Goal: Browse casually: Explore the website without a specific task or goal

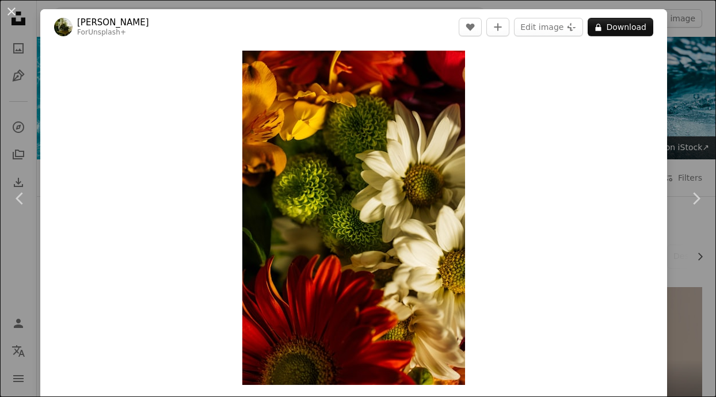
scroll to position [3923, 0]
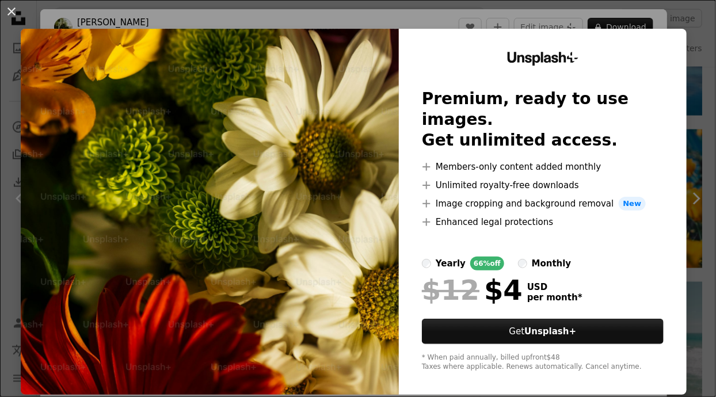
click at [40, 250] on img at bounding box center [210, 212] width 378 height 366
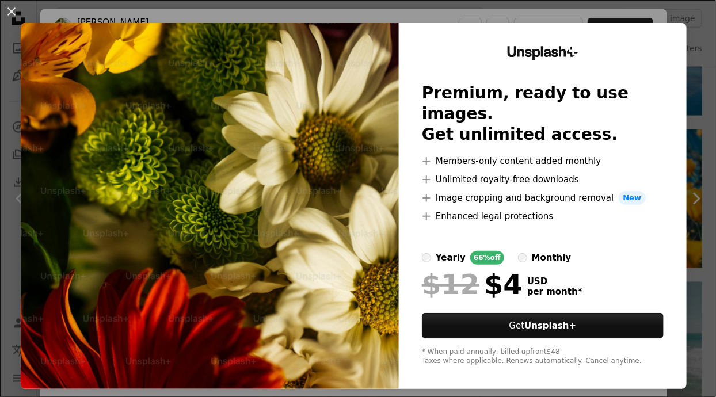
click at [109, 260] on img at bounding box center [210, 206] width 378 height 366
click at [97, 247] on img at bounding box center [210, 206] width 378 height 366
click at [5, 18] on button "An X shape" at bounding box center [12, 12] width 14 height 14
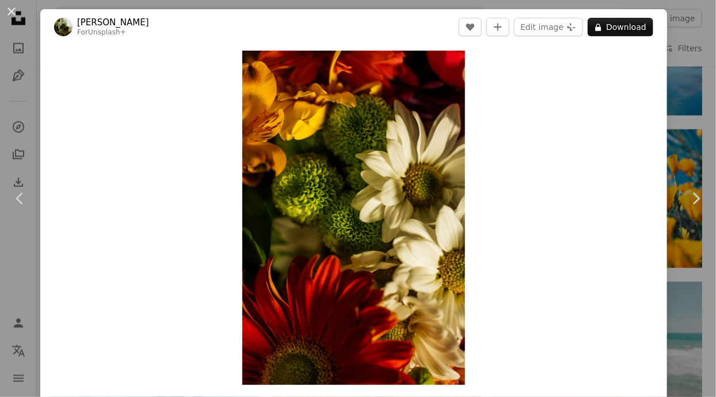
click at [642, 322] on div "Zoom in" at bounding box center [353, 218] width 627 height 346
click at [565, 26] on button "Edit image Plus sign for Unsplash+" at bounding box center [548, 27] width 69 height 18
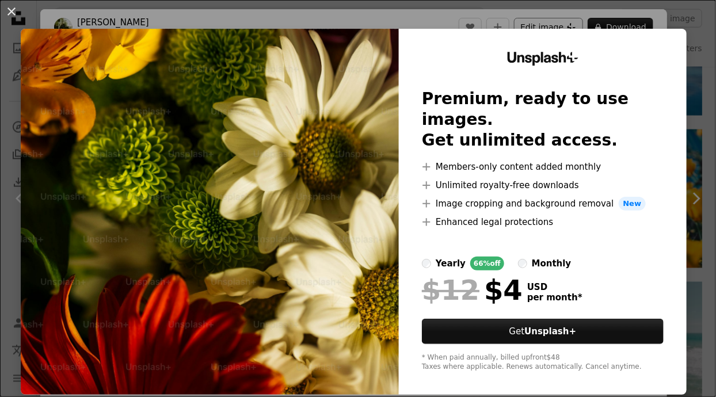
scroll to position [6, 0]
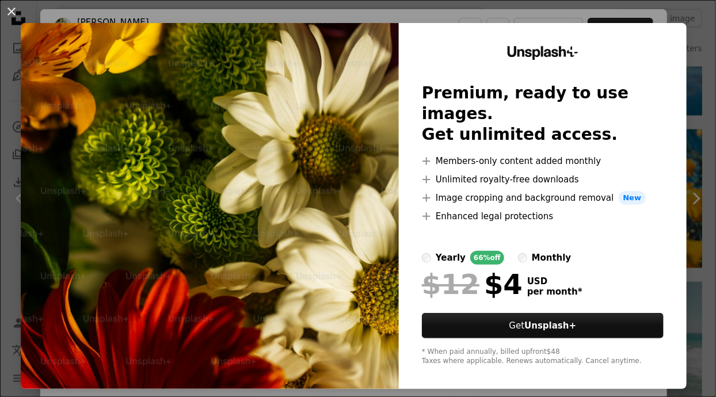
click at [710, 143] on div "An X shape Unsplash+ Premium, ready to use images. Get unlimited access. A plus…" at bounding box center [358, 198] width 716 height 397
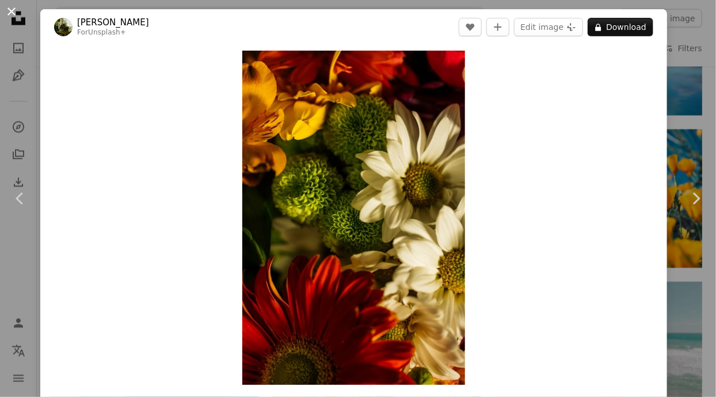
click at [9, 9] on button "An X shape" at bounding box center [12, 12] width 14 height 14
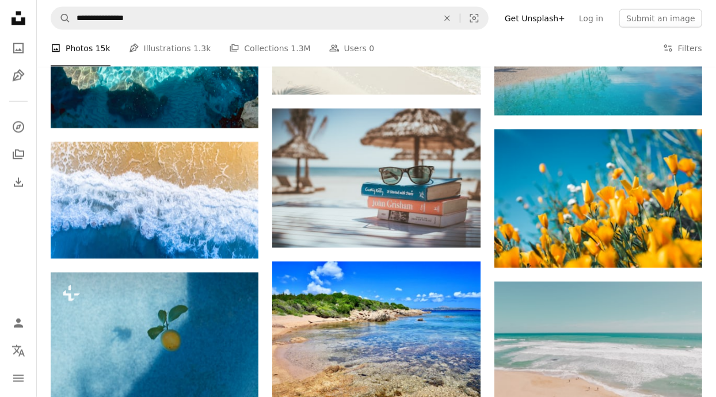
click at [9, 26] on icon "Unsplash logo Unsplash Home" at bounding box center [18, 18] width 23 height 23
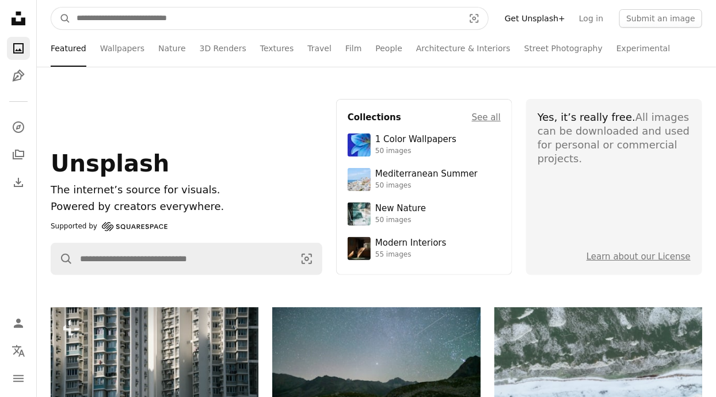
click at [125, 23] on input "Find visuals sitewide" at bounding box center [266, 18] width 390 height 22
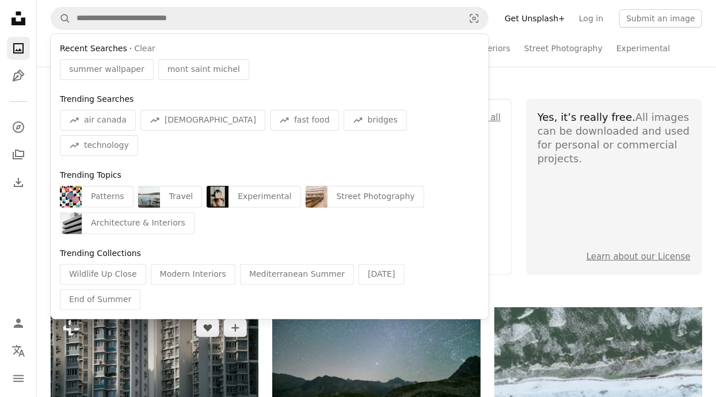
click at [188, 349] on img at bounding box center [155, 374] width 208 height 135
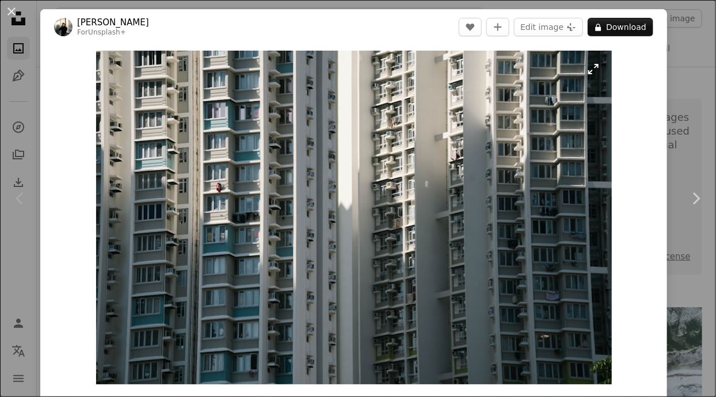
click at [196, 75] on img "Zoom in on this image" at bounding box center [354, 218] width 516 height 334
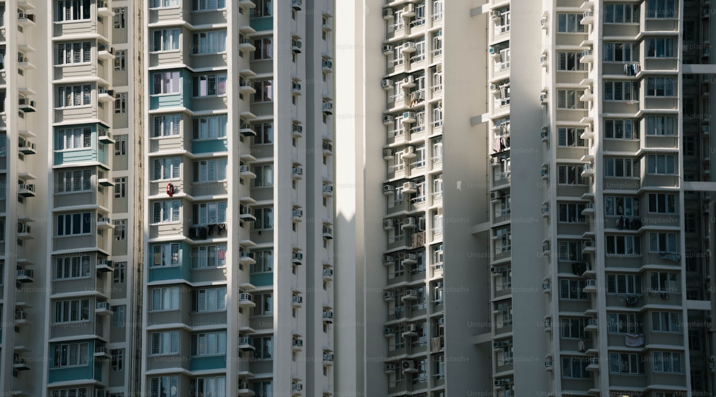
scroll to position [33, 0]
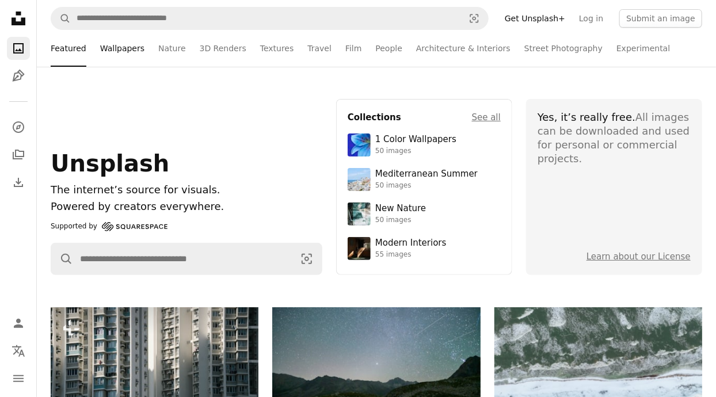
click at [118, 48] on link "Wallpapers" at bounding box center [122, 48] width 44 height 37
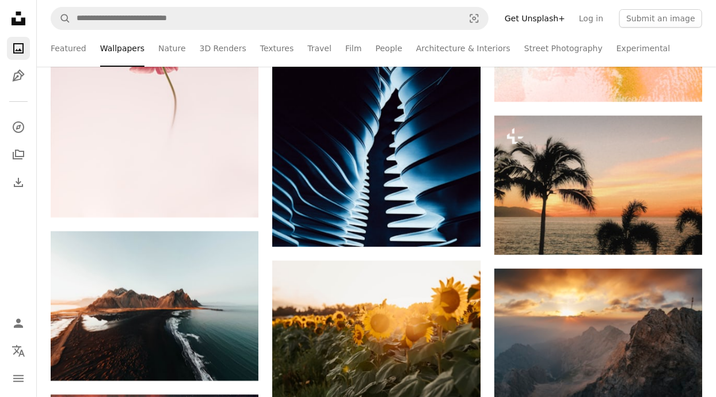
scroll to position [1584, 0]
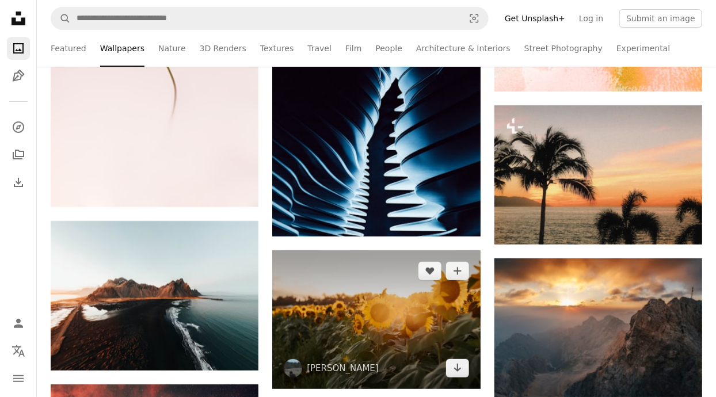
click at [426, 334] on img at bounding box center [376, 319] width 208 height 139
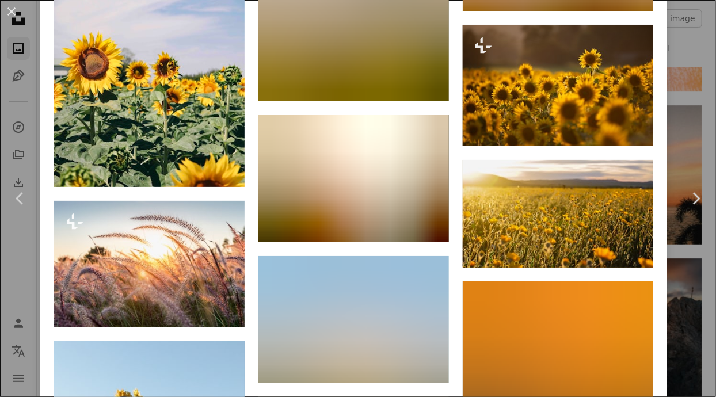
scroll to position [4985, 0]
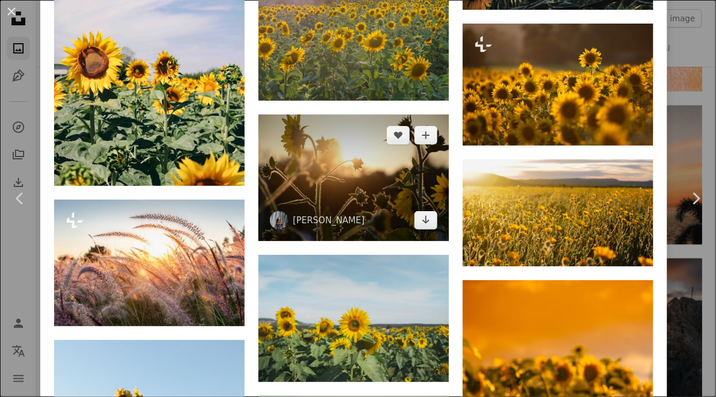
click at [407, 242] on img at bounding box center [353, 177] width 190 height 127
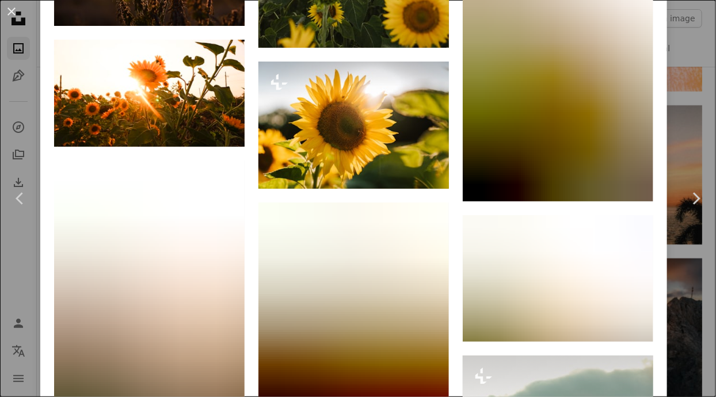
scroll to position [2285, 0]
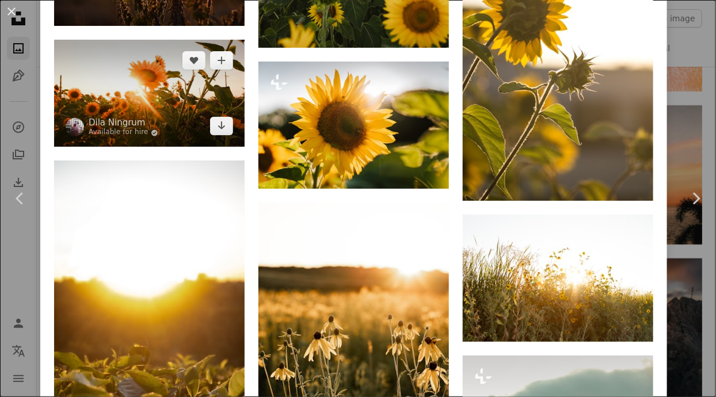
click at [74, 147] on img at bounding box center [149, 93] width 190 height 107
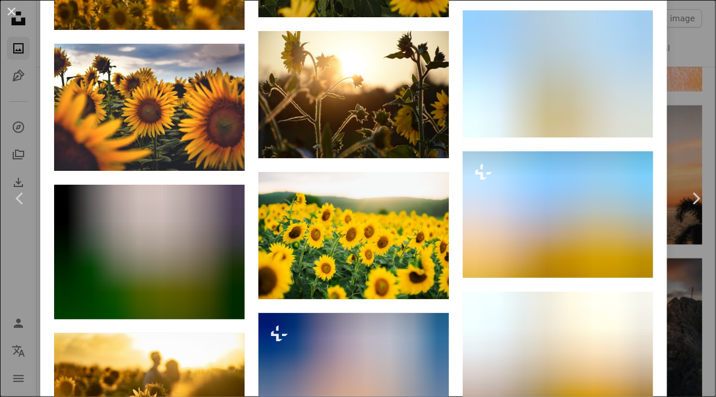
scroll to position [1918, 0]
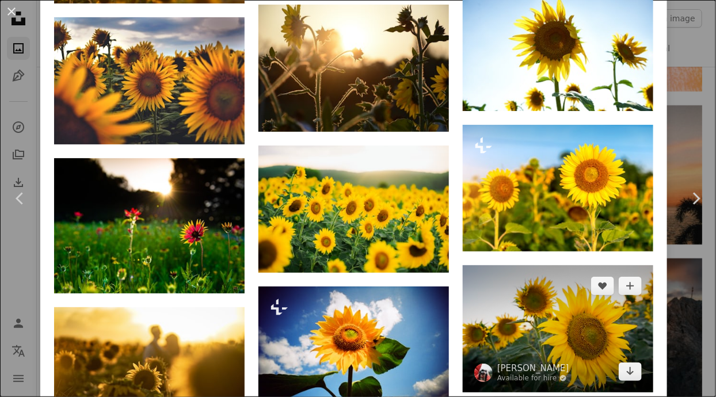
click at [615, 352] on img at bounding box center [558, 328] width 190 height 127
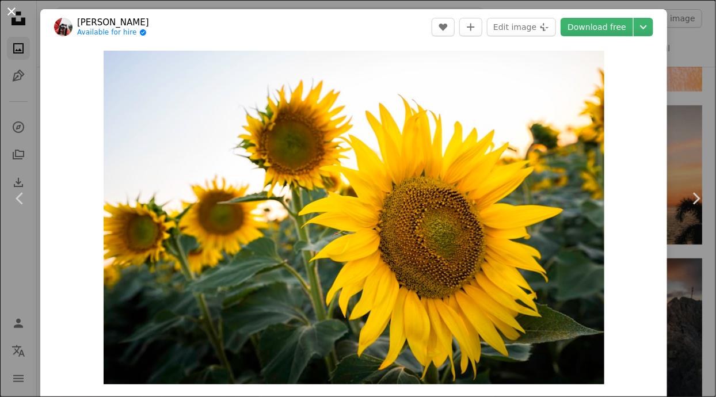
click at [9, 14] on button "An X shape" at bounding box center [12, 12] width 14 height 14
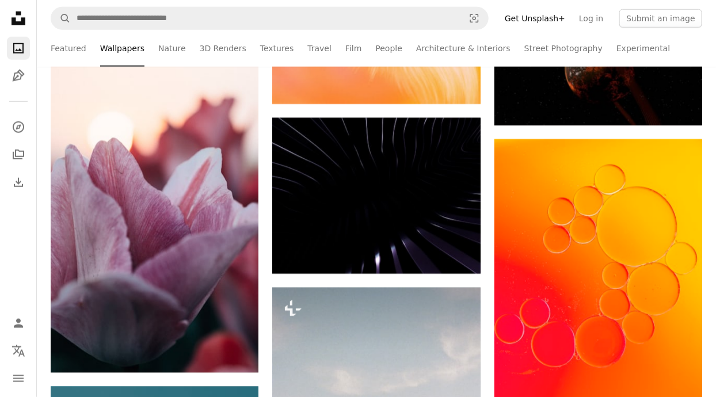
scroll to position [6874, 0]
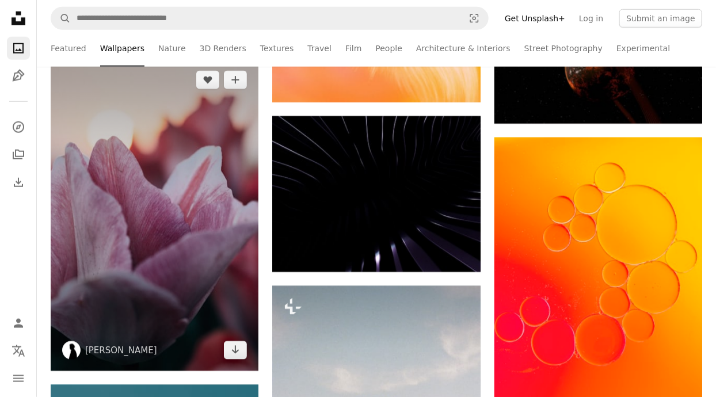
click at [93, 245] on img at bounding box center [155, 215] width 208 height 312
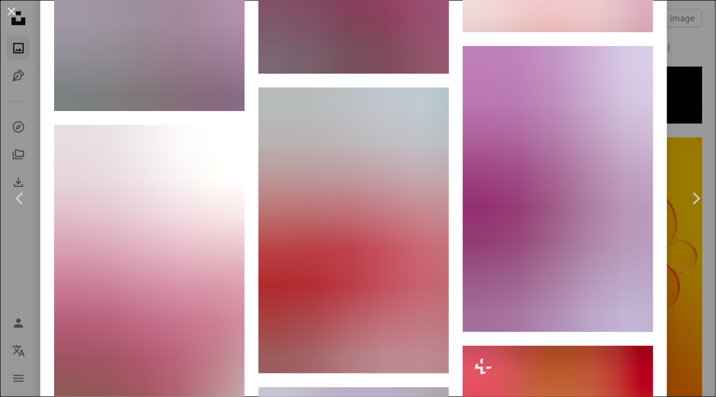
scroll to position [2381, 0]
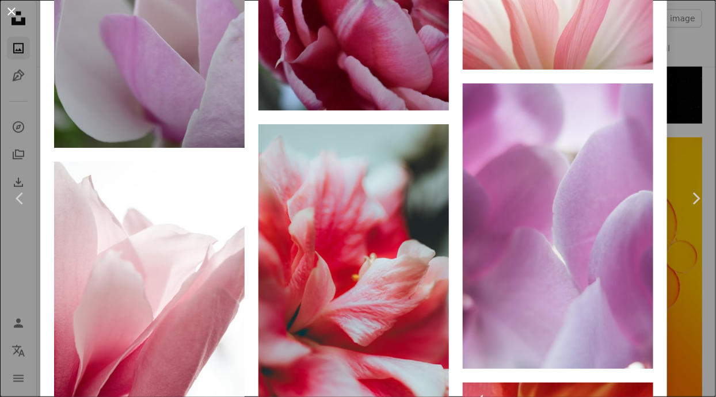
click at [10, 18] on button "An X shape" at bounding box center [12, 12] width 14 height 14
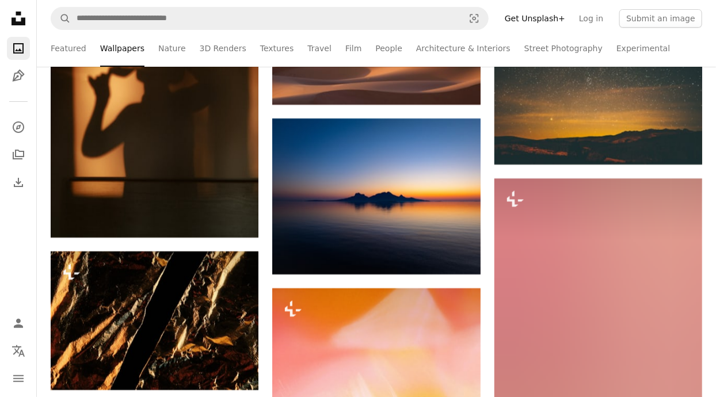
scroll to position [6375, 0]
